Goal: Task Accomplishment & Management: Use online tool/utility

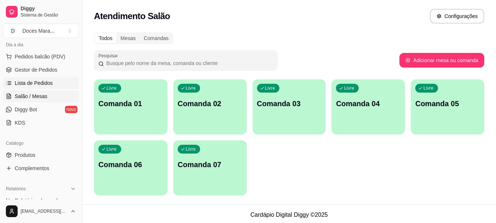
scroll to position [147, 0]
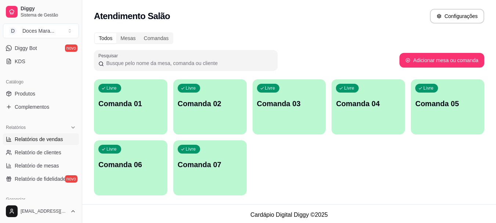
click at [38, 140] on span "Relatórios de vendas" at bounding box center [39, 138] width 48 height 7
select select "ALL"
select select "0"
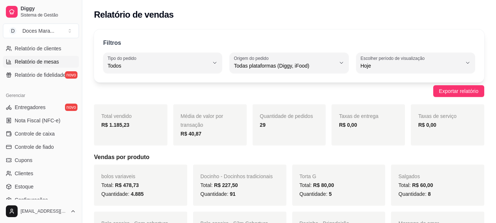
scroll to position [257, 0]
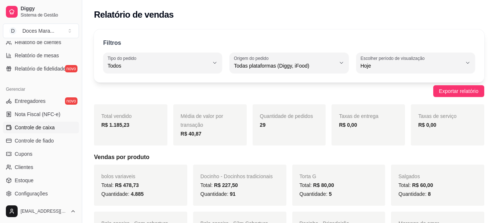
click at [38, 124] on span "Controle de caixa" at bounding box center [35, 127] width 40 height 7
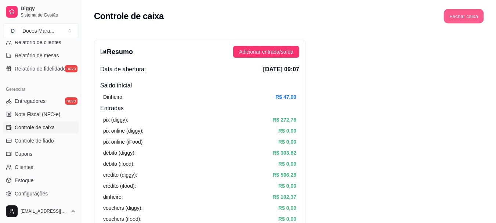
click at [459, 14] on button "Fechar caixa" at bounding box center [464, 16] width 40 height 14
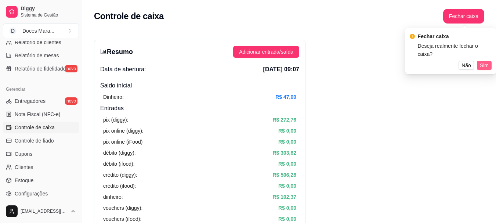
click at [485, 61] on span "Sim" at bounding box center [483, 65] width 9 height 8
